Goal: Information Seeking & Learning: Learn about a topic

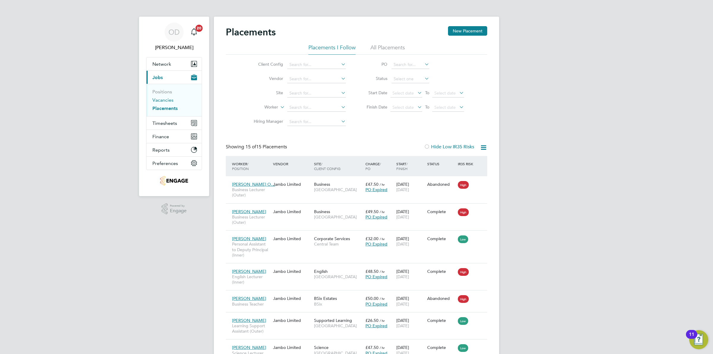
click at [158, 102] on link "Vacancies" at bounding box center [162, 100] width 21 height 6
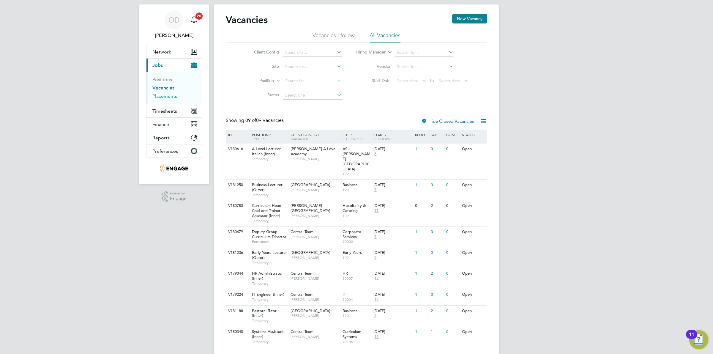
click at [162, 99] on link "Placements" at bounding box center [164, 96] width 25 height 6
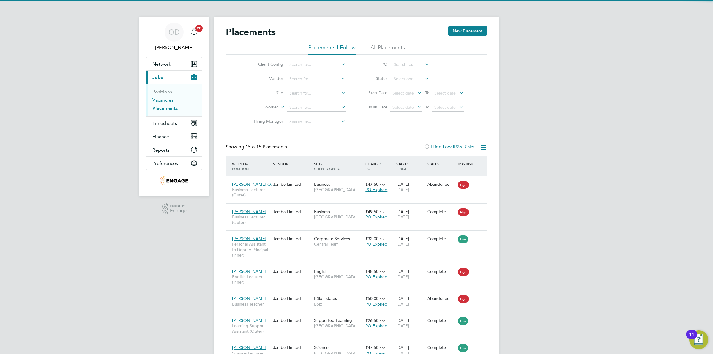
click at [169, 98] on link "Vacancies" at bounding box center [162, 100] width 21 height 6
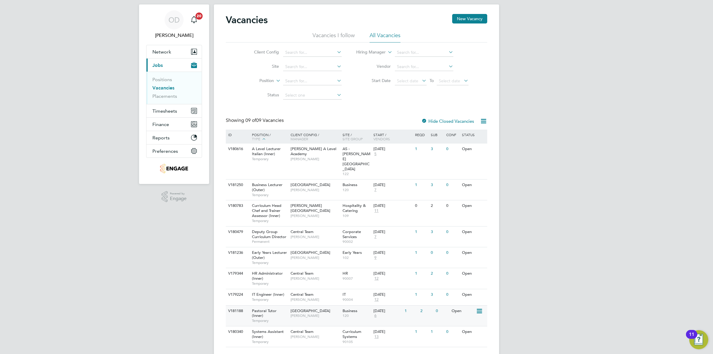
click at [320, 306] on div "Tower Hamlets Campus Emma Wood" at bounding box center [315, 313] width 52 height 15
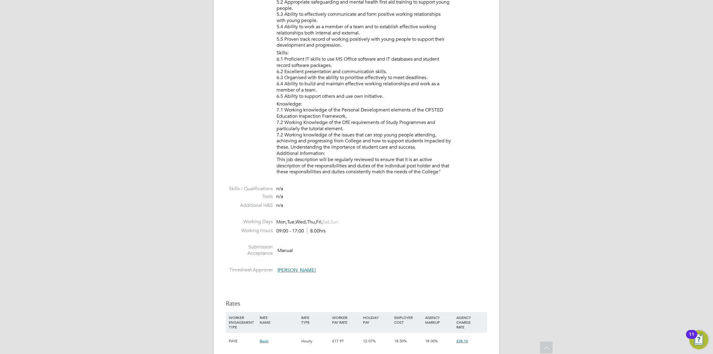
scroll to position [947, 0]
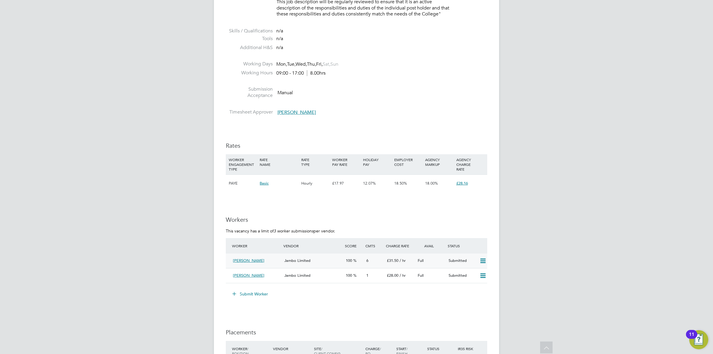
click at [352, 262] on span "100" at bounding box center [349, 260] width 6 height 5
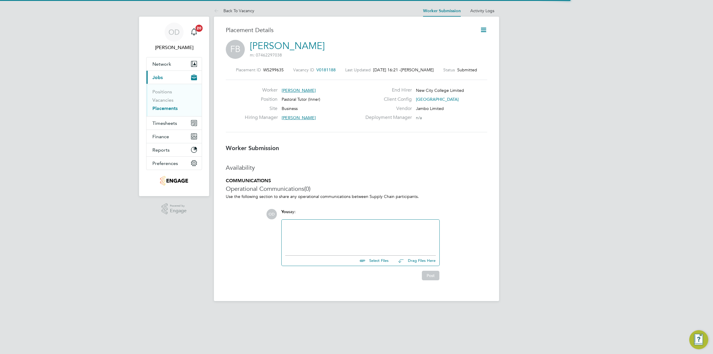
scroll to position [3, 3]
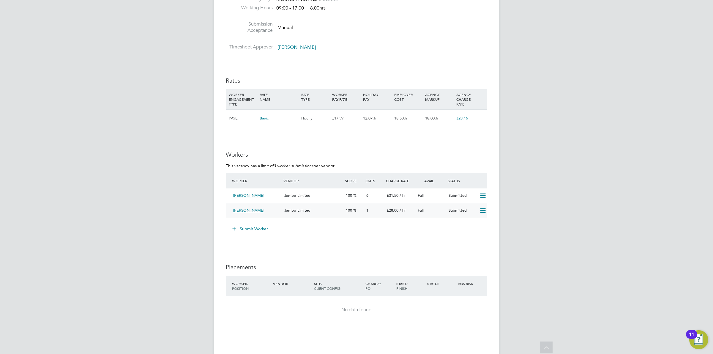
click at [361, 208] on div "100" at bounding box center [354, 211] width 21 height 10
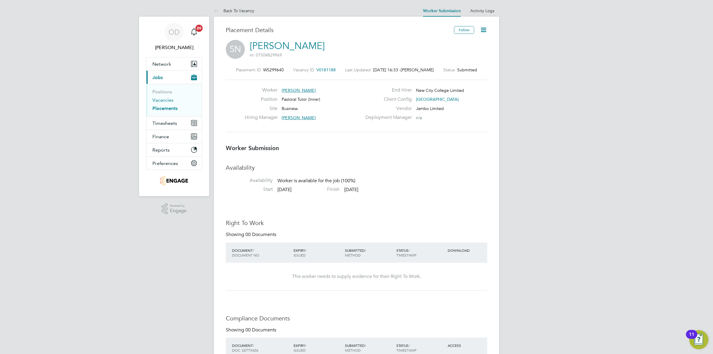
click at [170, 100] on link "Vacancies" at bounding box center [162, 100] width 21 height 6
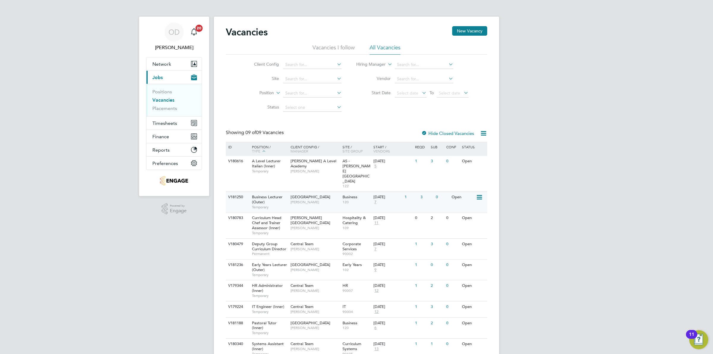
click at [354, 194] on span "Business" at bounding box center [350, 196] width 15 height 5
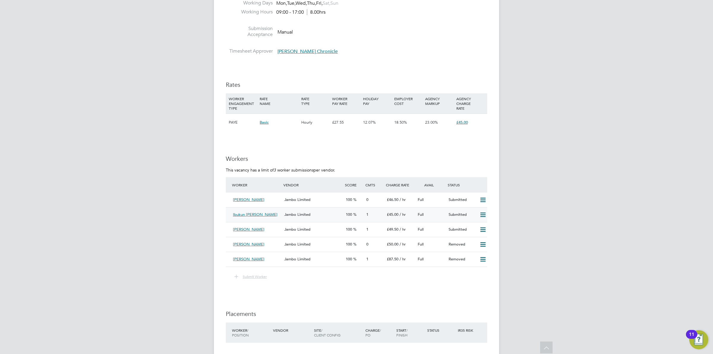
click at [334, 217] on div "Jambo Limited" at bounding box center [313, 215] width 62 height 10
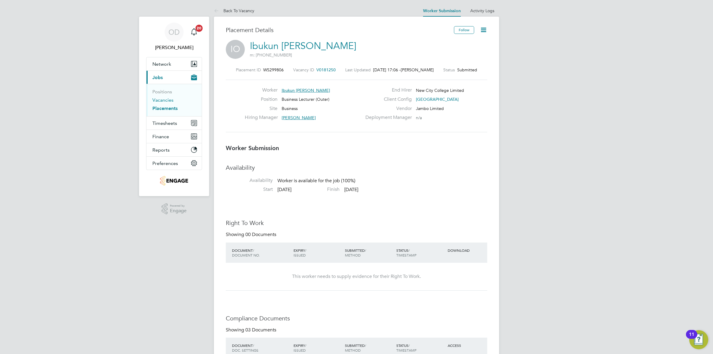
click at [165, 100] on link "Vacancies" at bounding box center [162, 100] width 21 height 6
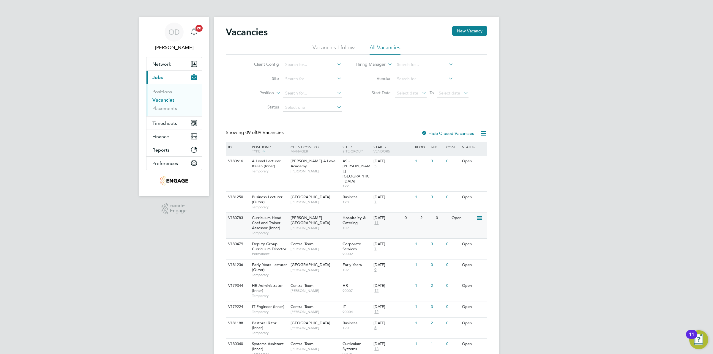
scroll to position [12, 0]
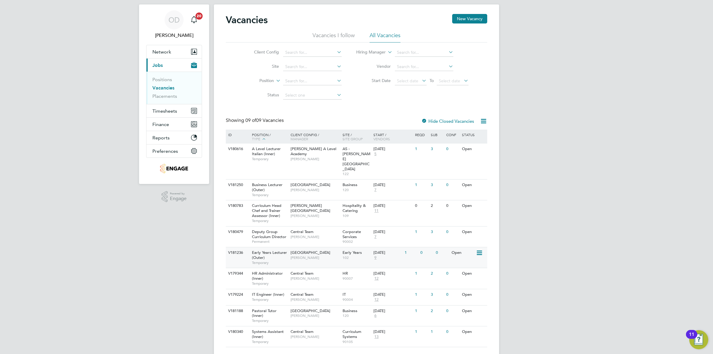
click at [355, 255] on span "102" at bounding box center [357, 257] width 28 height 5
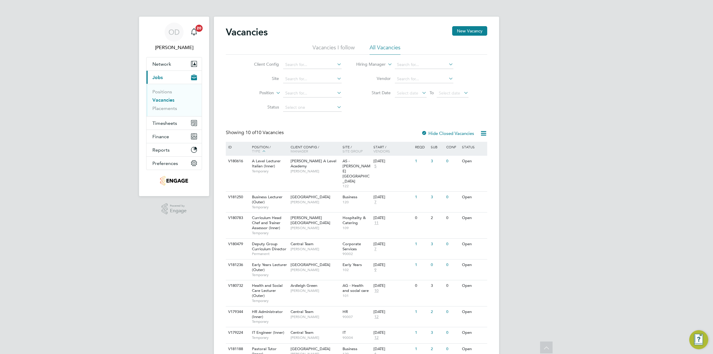
scroll to position [38, 0]
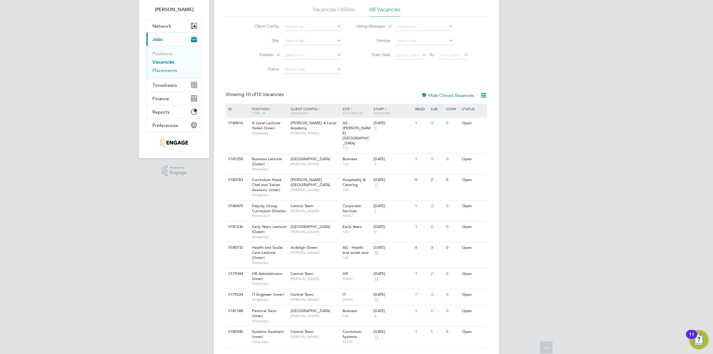
click at [163, 70] on link "Placements" at bounding box center [164, 70] width 25 height 6
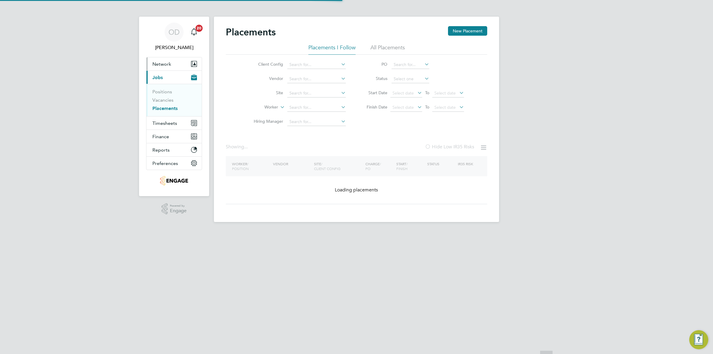
click at [162, 63] on span "Network" at bounding box center [161, 64] width 19 height 6
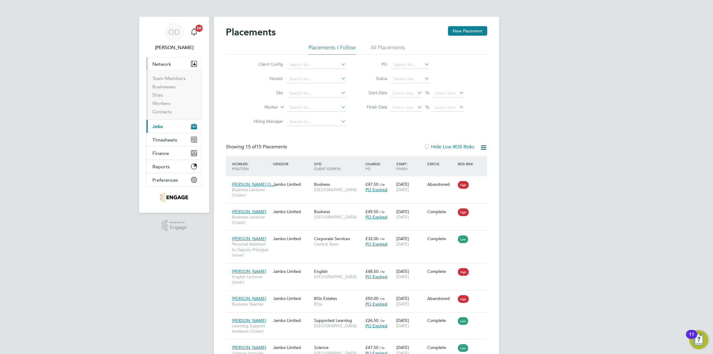
click at [172, 123] on button "Current page: Jobs" at bounding box center [174, 126] width 55 height 13
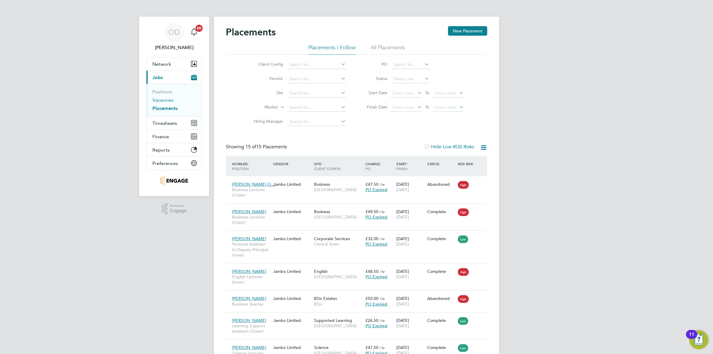
click at [159, 100] on link "Vacancies" at bounding box center [162, 100] width 21 height 6
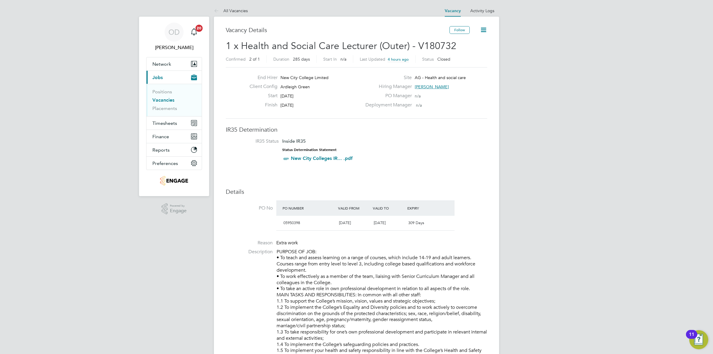
click at [170, 99] on link "Vacancies" at bounding box center [163, 100] width 22 height 6
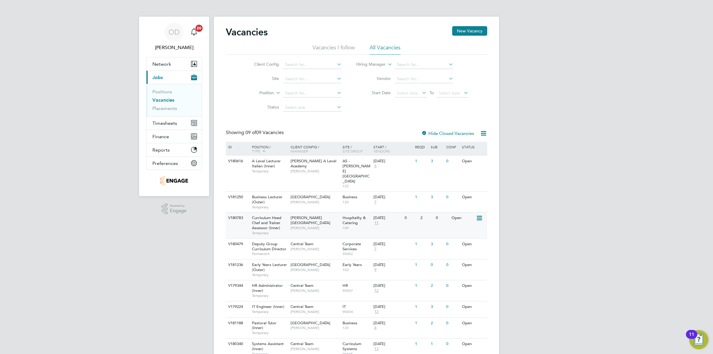
scroll to position [9, 0]
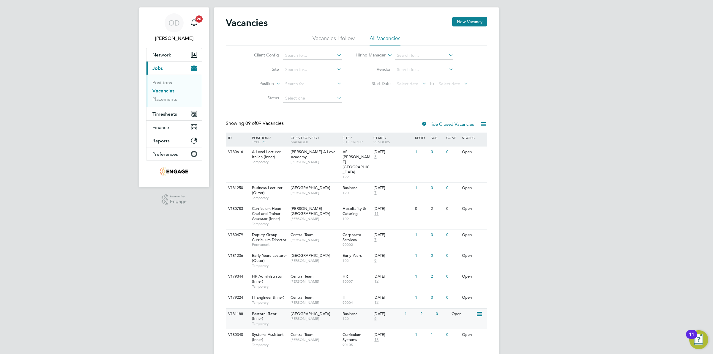
click at [317, 311] on span "Tower Hamlets Campus" at bounding box center [311, 313] width 40 height 5
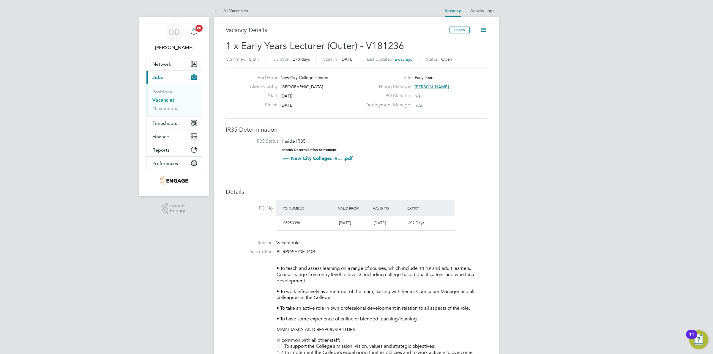
scroll to position [18, 0]
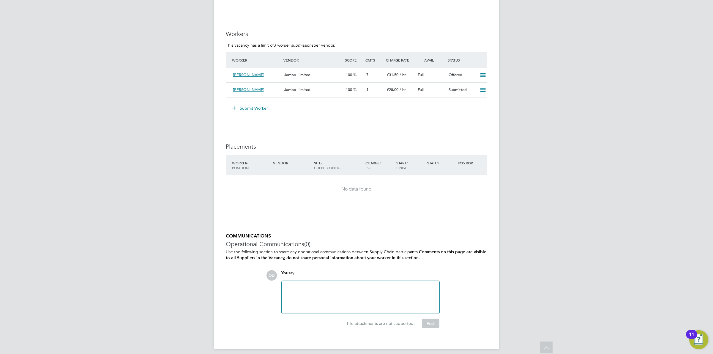
scroll to position [1124, 0]
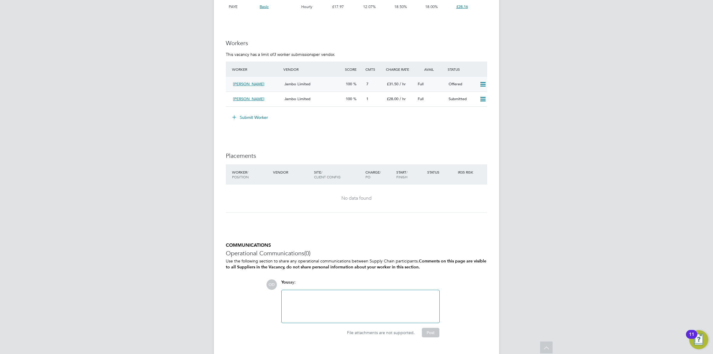
click at [406, 85] on span "/ hr" at bounding box center [403, 83] width 6 height 5
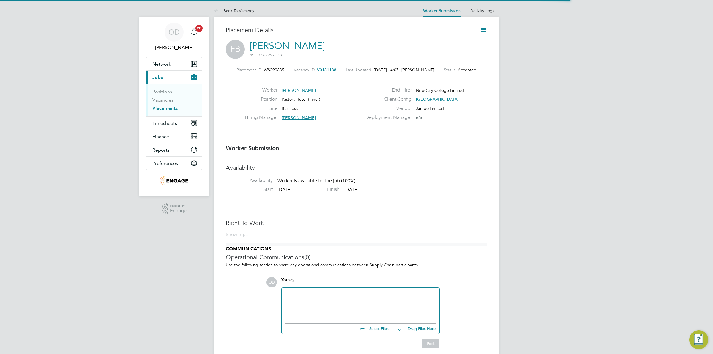
scroll to position [3, 3]
